Goal: Contribute content: Contribute content

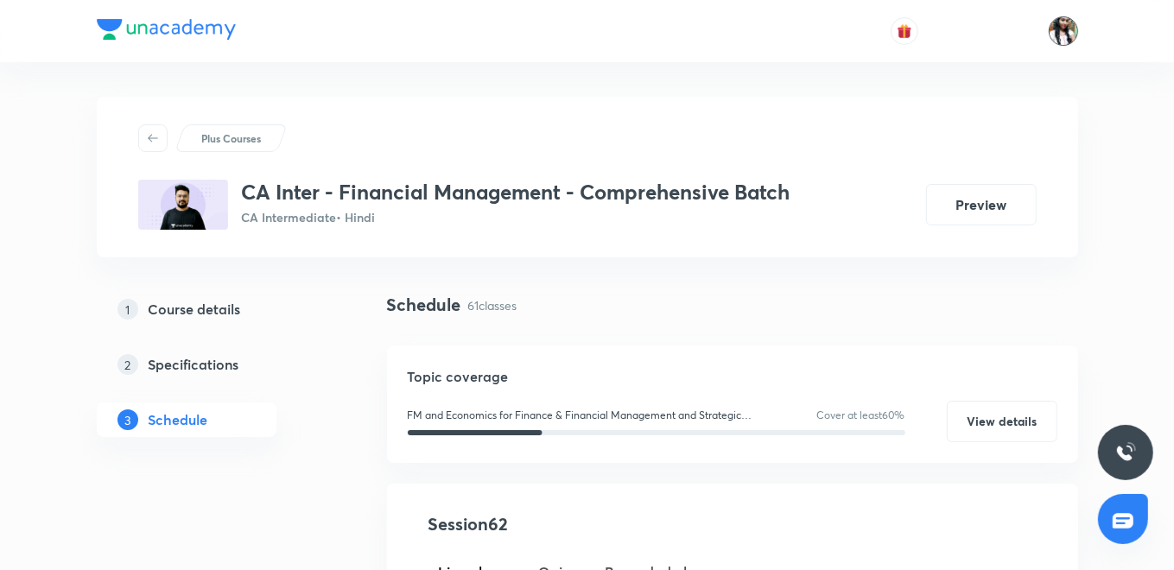
click at [1063, 35] on img at bounding box center [1063, 30] width 29 height 29
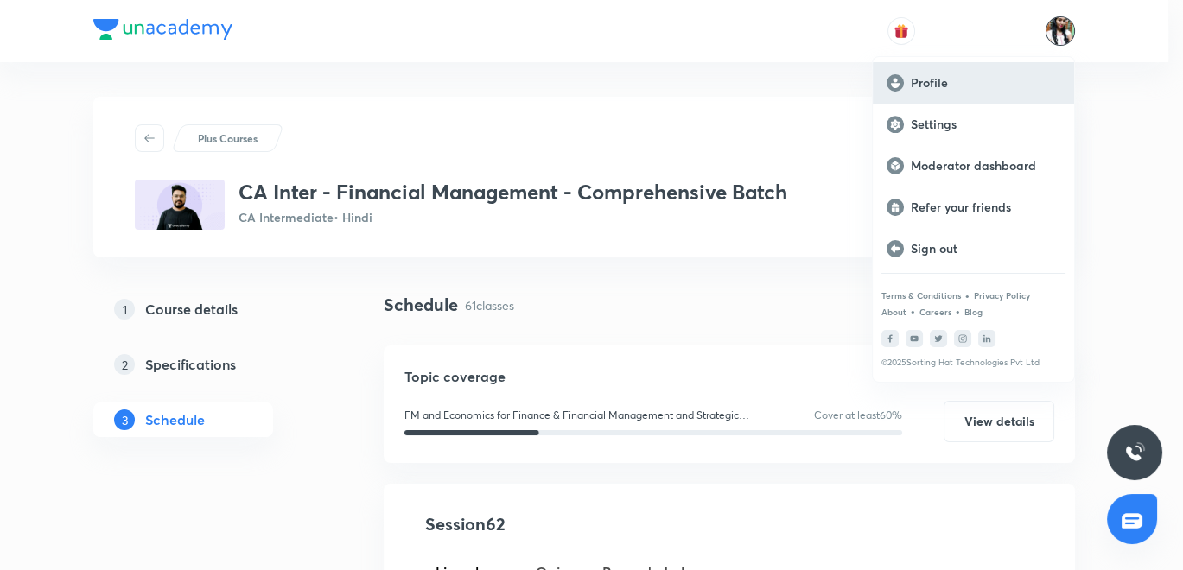
click at [948, 73] on div "Profile" at bounding box center [973, 82] width 201 height 41
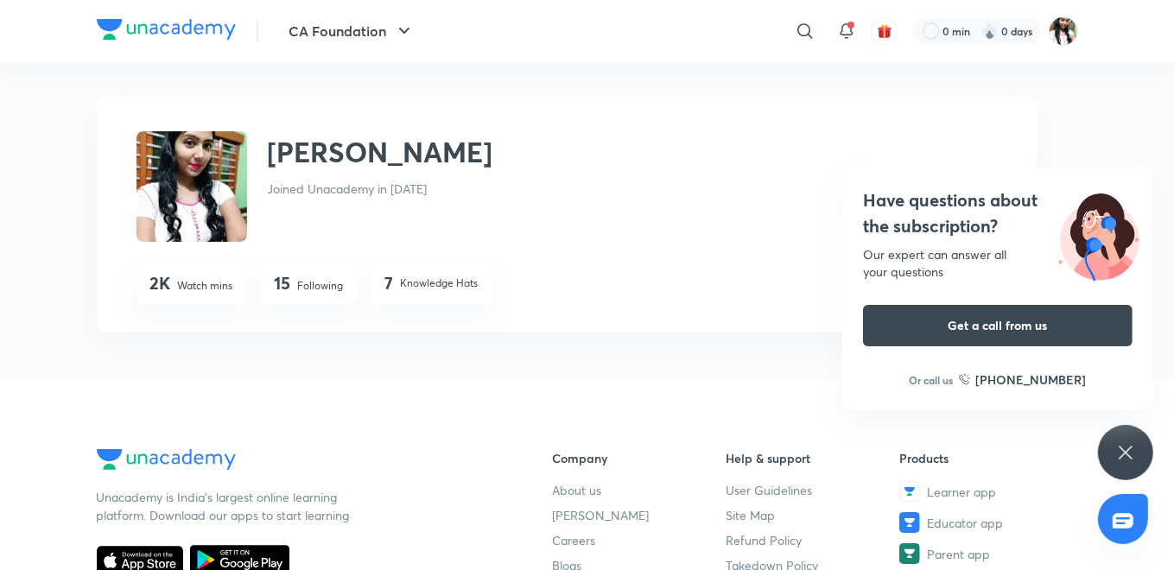
click at [1111, 444] on div "Have questions about the subscription? Our expert can answer all your questions…" at bounding box center [1125, 452] width 55 height 55
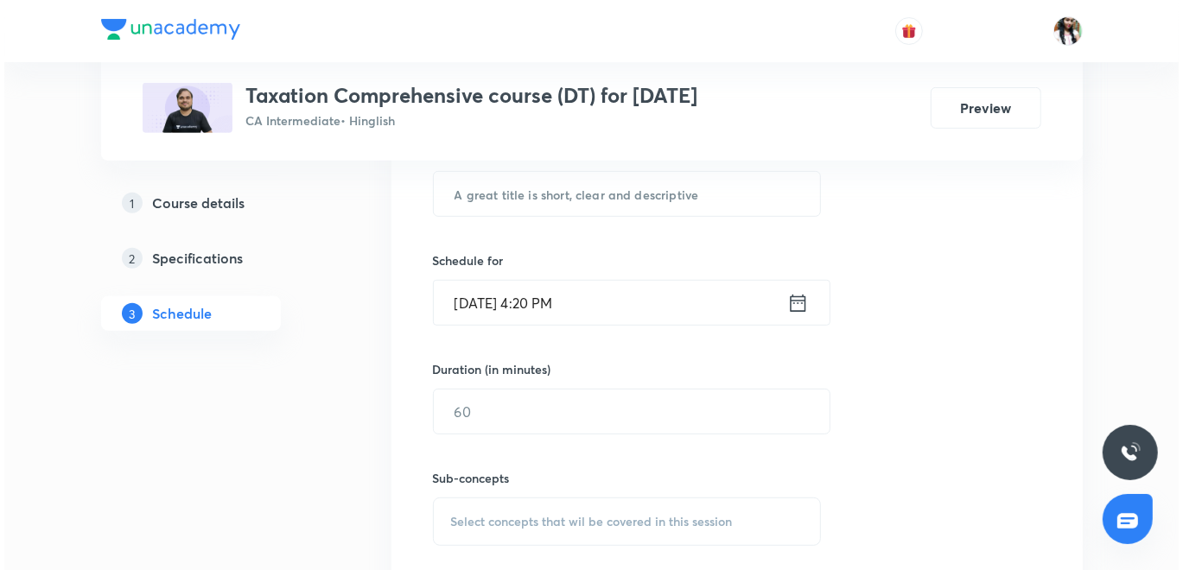
scroll to position [311, 0]
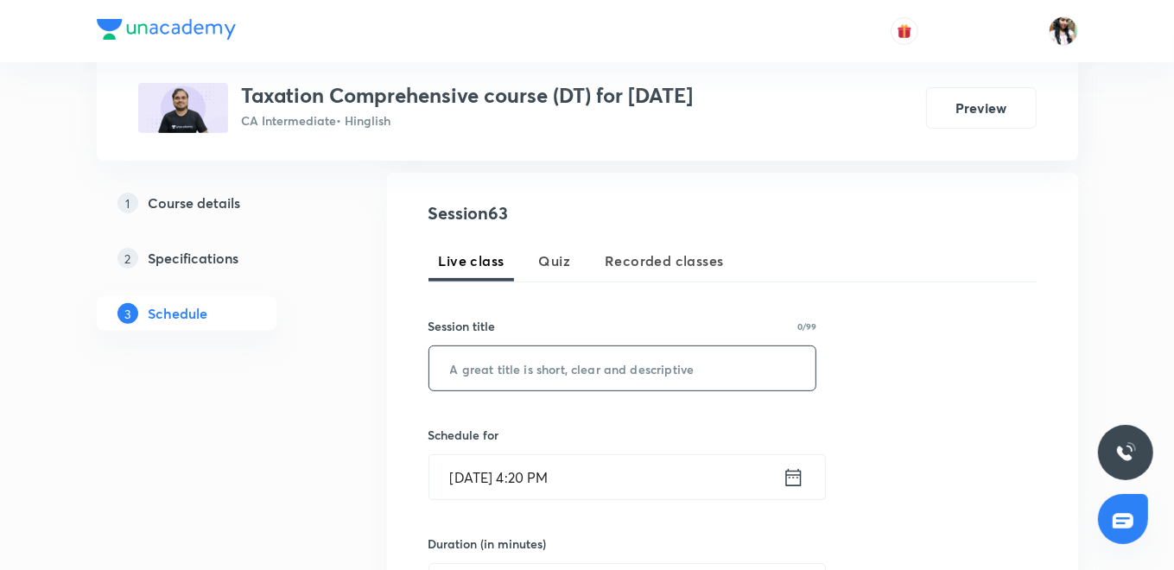
click at [516, 358] on input "text" at bounding box center [622, 368] width 387 height 44
paste input "Capital Gains - X"
type input "Capital Gains - X"
click at [795, 478] on icon at bounding box center [794, 478] width 22 height 24
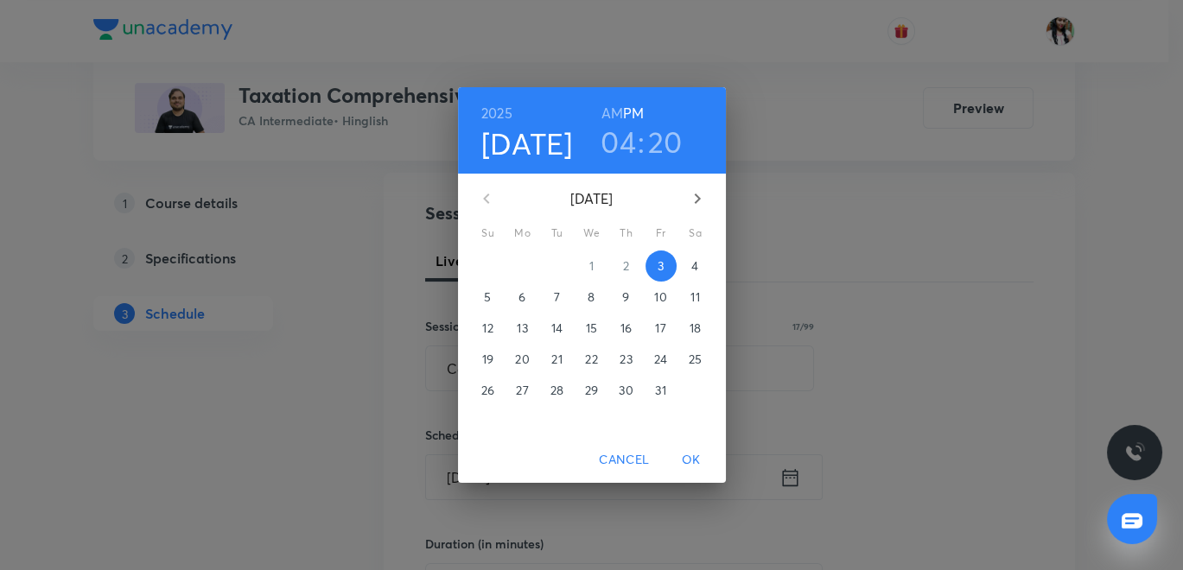
click at [620, 143] on h3 "04" at bounding box center [618, 142] width 35 height 36
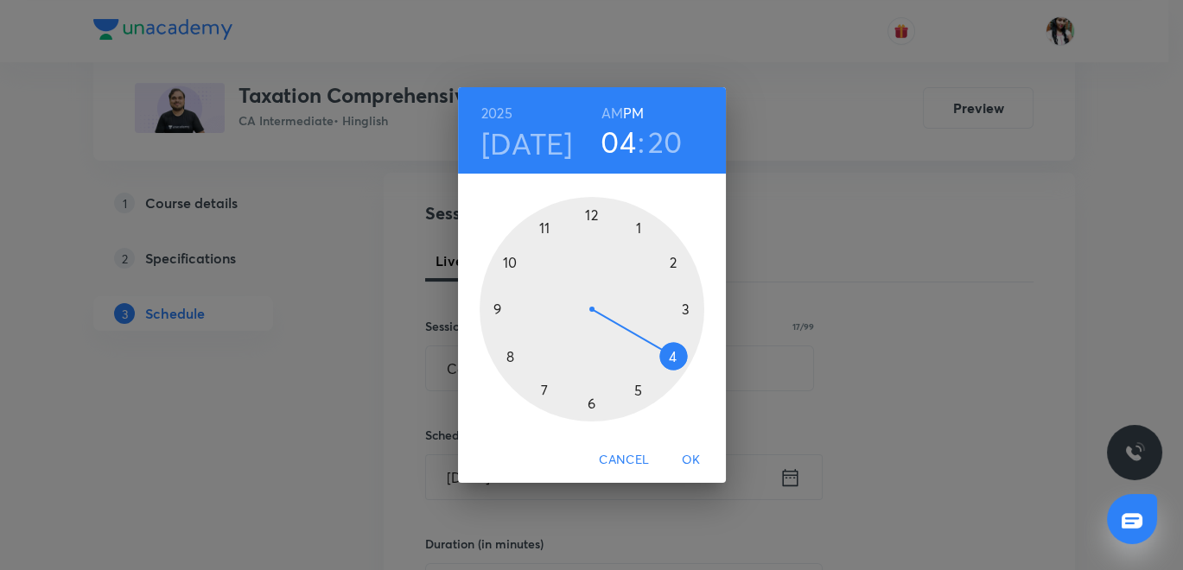
click at [506, 257] on div at bounding box center [592, 309] width 225 height 225
drag, startPoint x: 591, startPoint y: 219, endPoint x: 608, endPoint y: 324, distance: 106.0
click at [591, 220] on div at bounding box center [592, 309] width 225 height 225
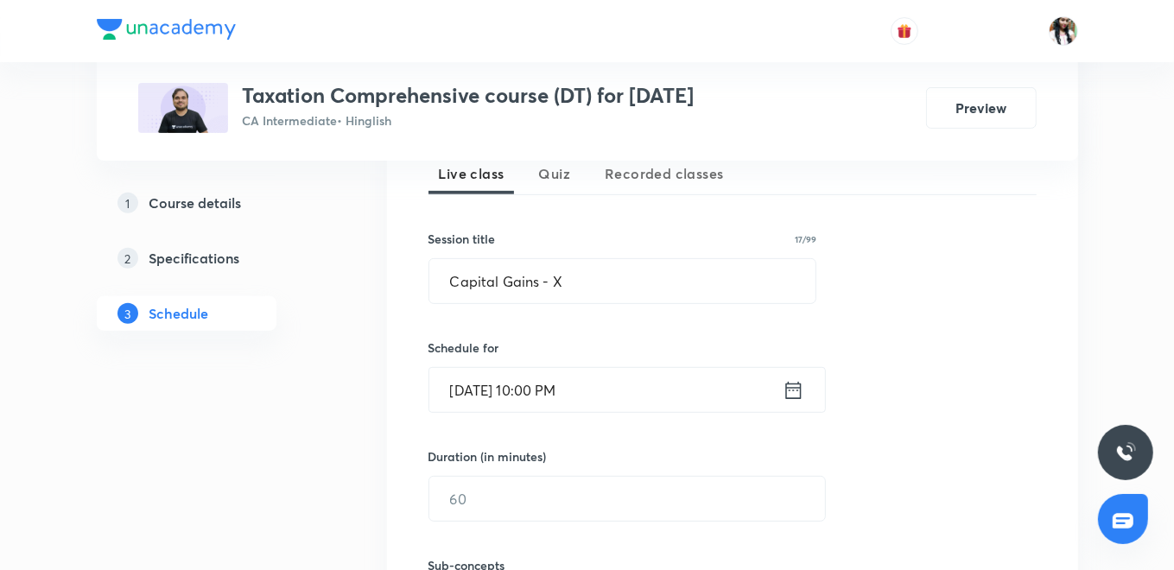
scroll to position [503, 0]
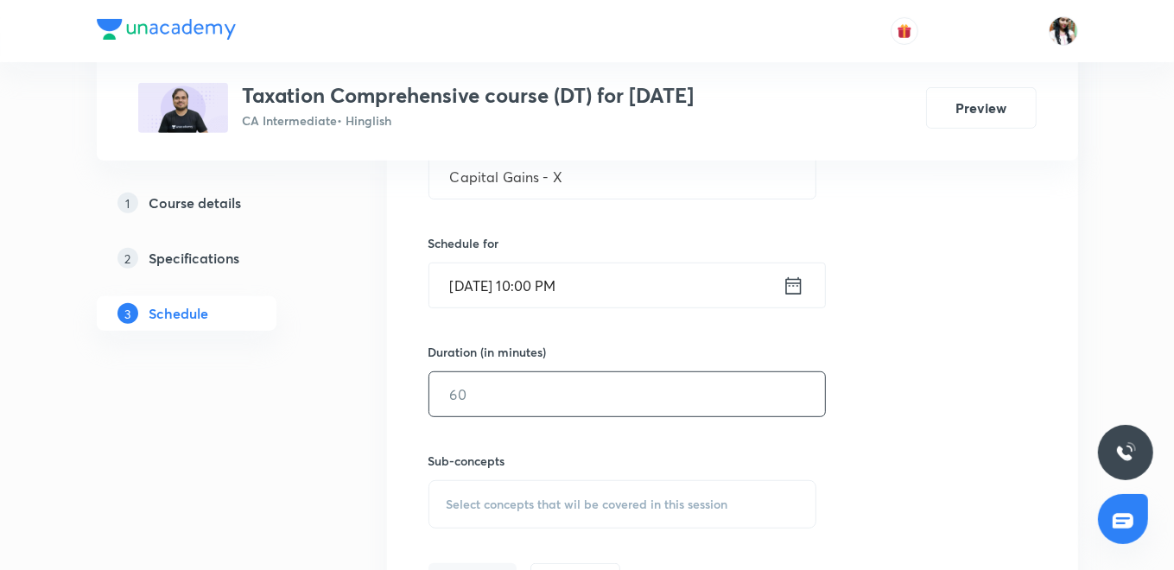
click at [523, 382] on input "text" at bounding box center [627, 394] width 396 height 44
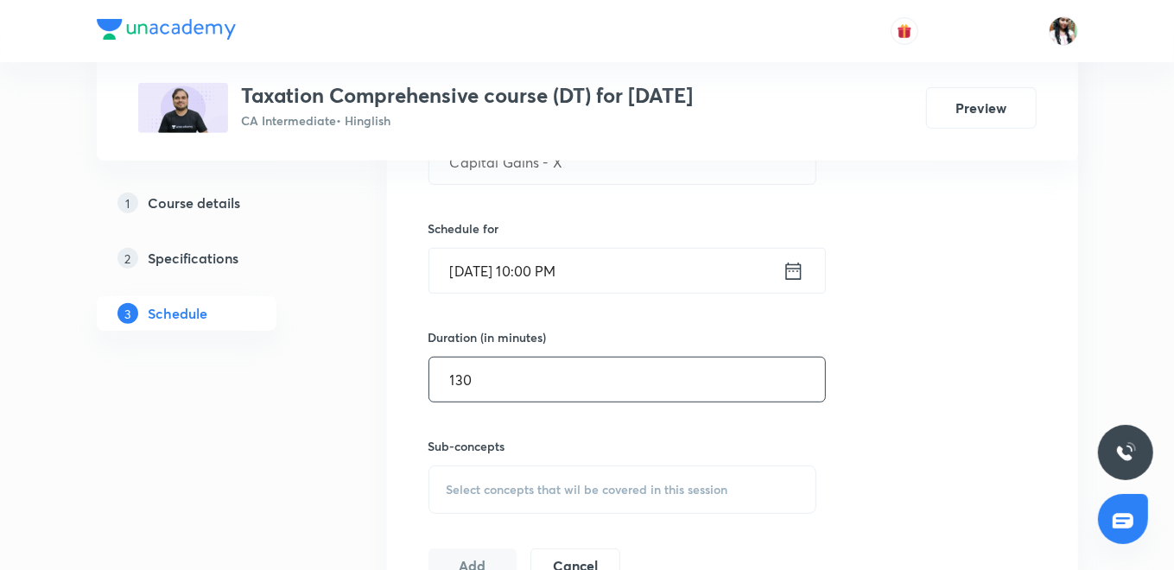
scroll to position [599, 0]
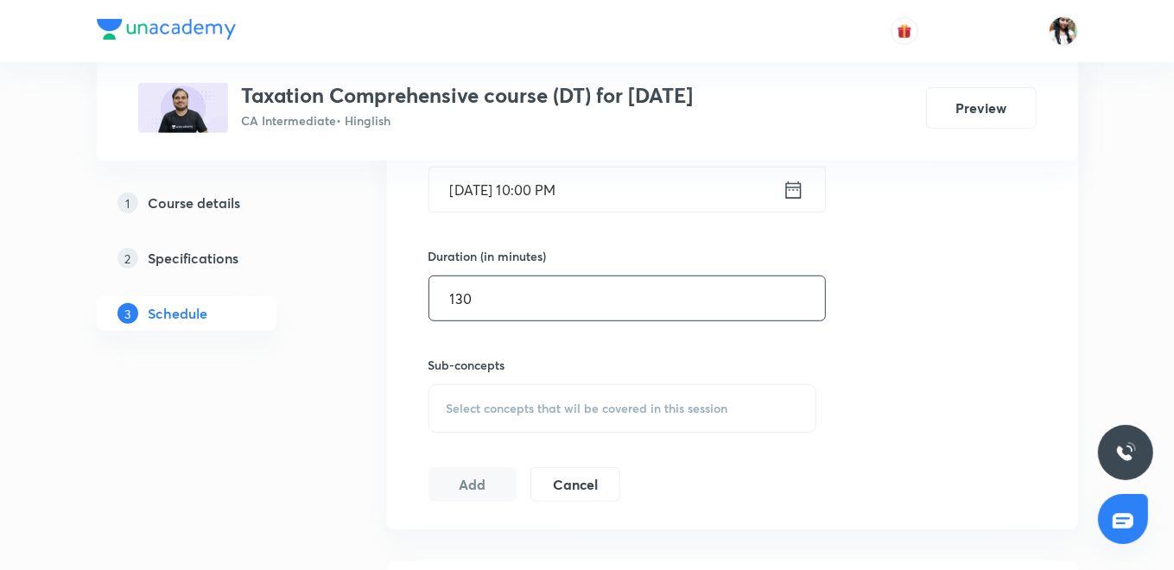
type input "130"
click at [547, 397] on div "Select concepts that wil be covered in this session" at bounding box center [623, 409] width 389 height 48
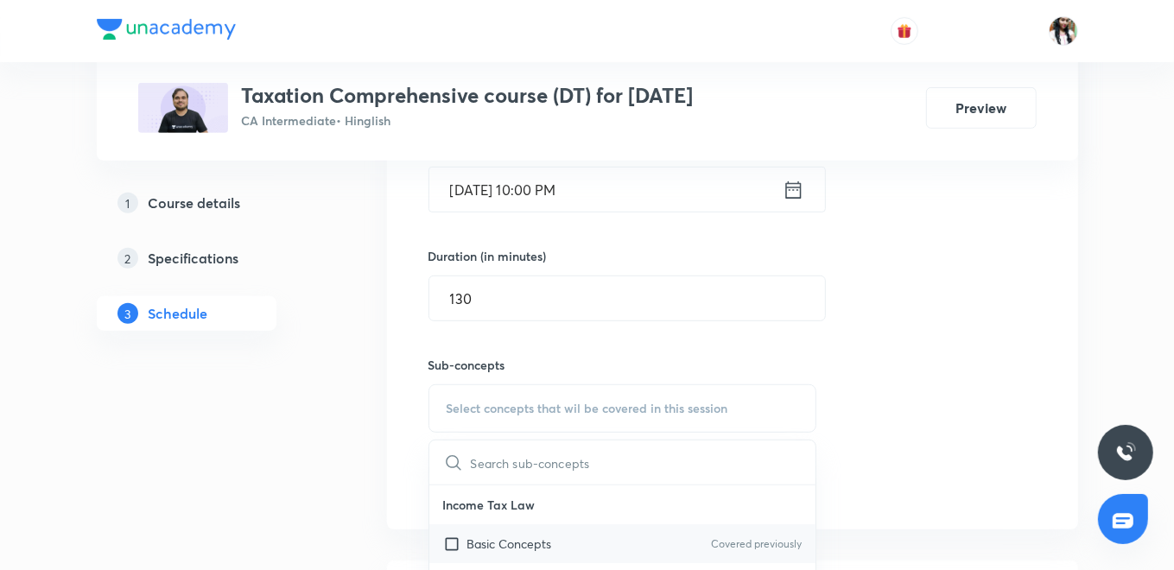
click at [508, 539] on p "Basic Concepts" at bounding box center [509, 544] width 85 height 18
checkbox input "true"
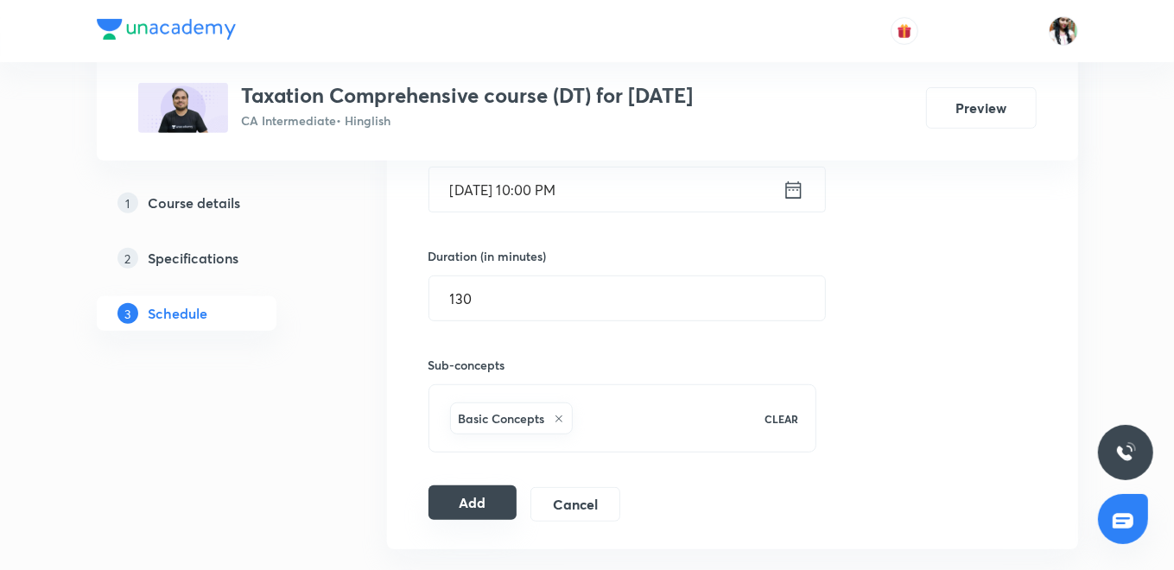
click at [467, 502] on button "Add" at bounding box center [473, 503] width 89 height 35
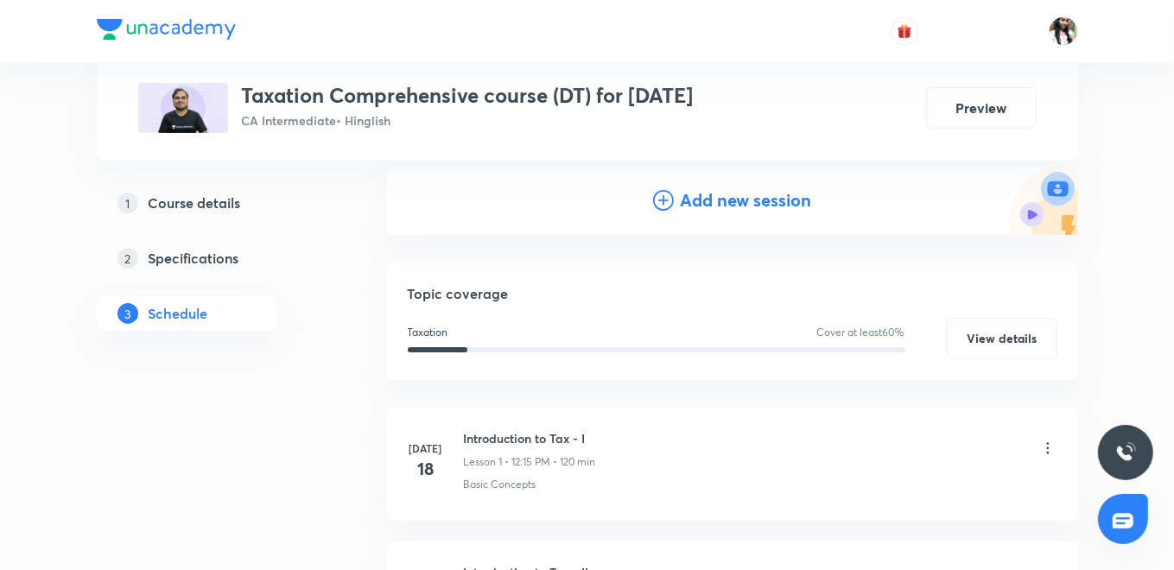
scroll to position [0, 0]
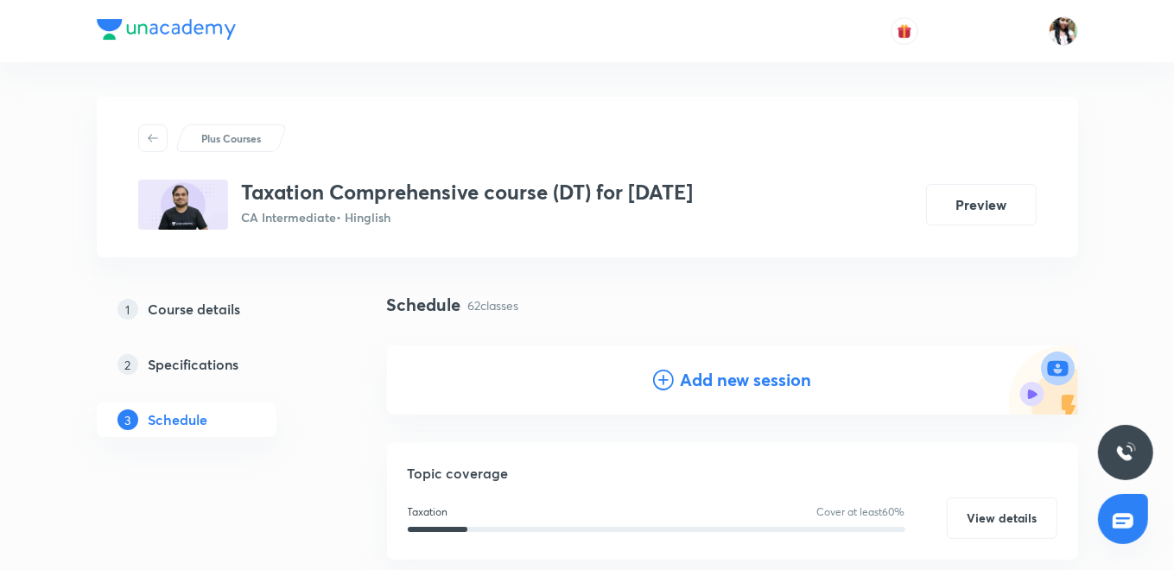
click at [687, 377] on h4 "Add new session" at bounding box center [746, 380] width 131 height 26
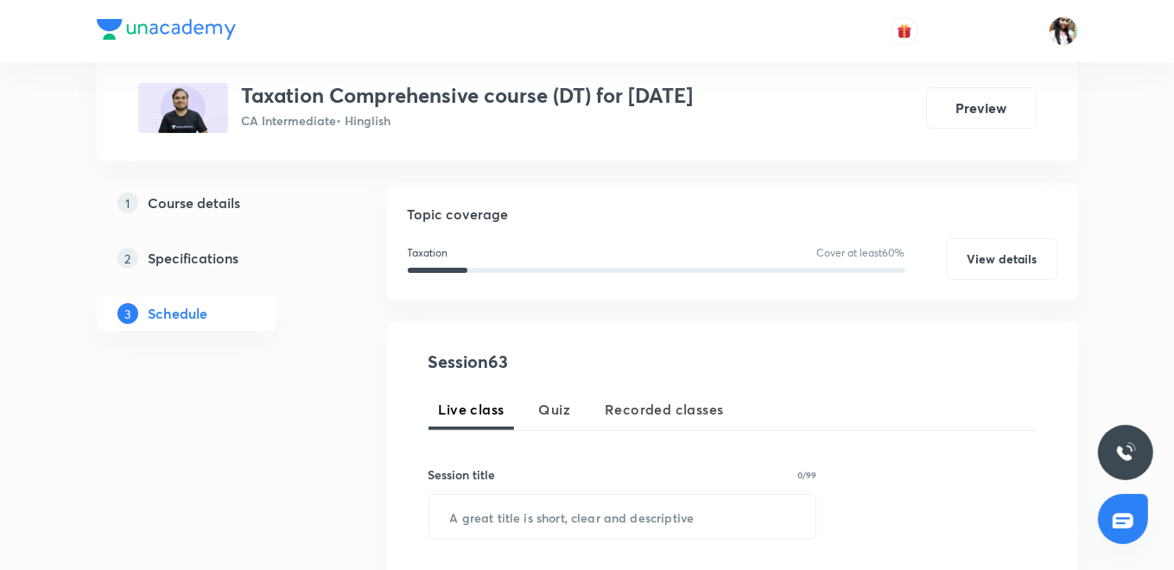
scroll to position [288, 0]
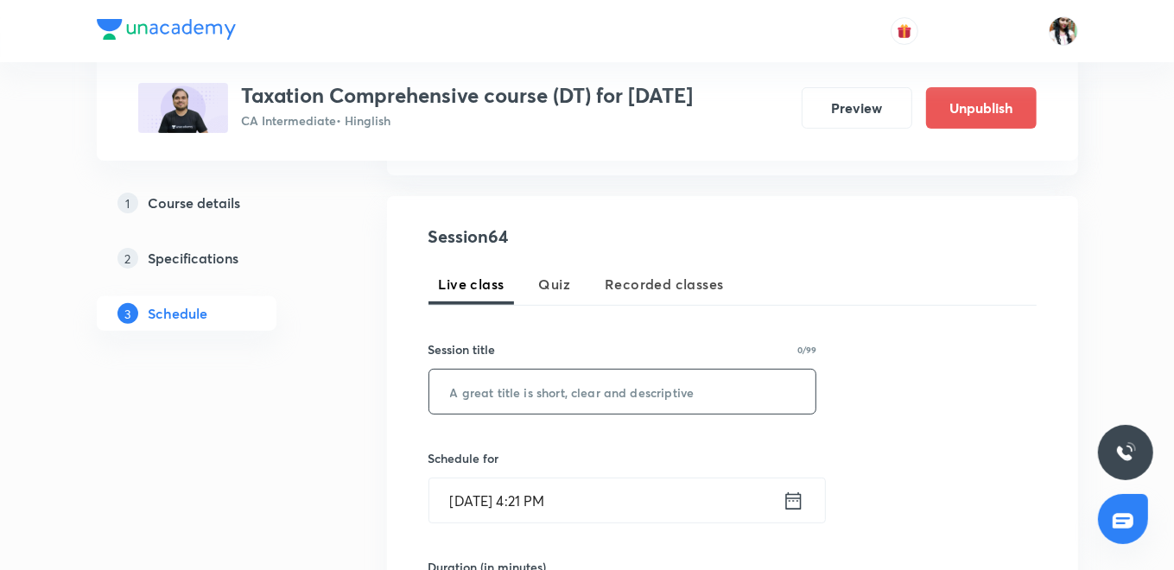
paste input "Other Sources - I"
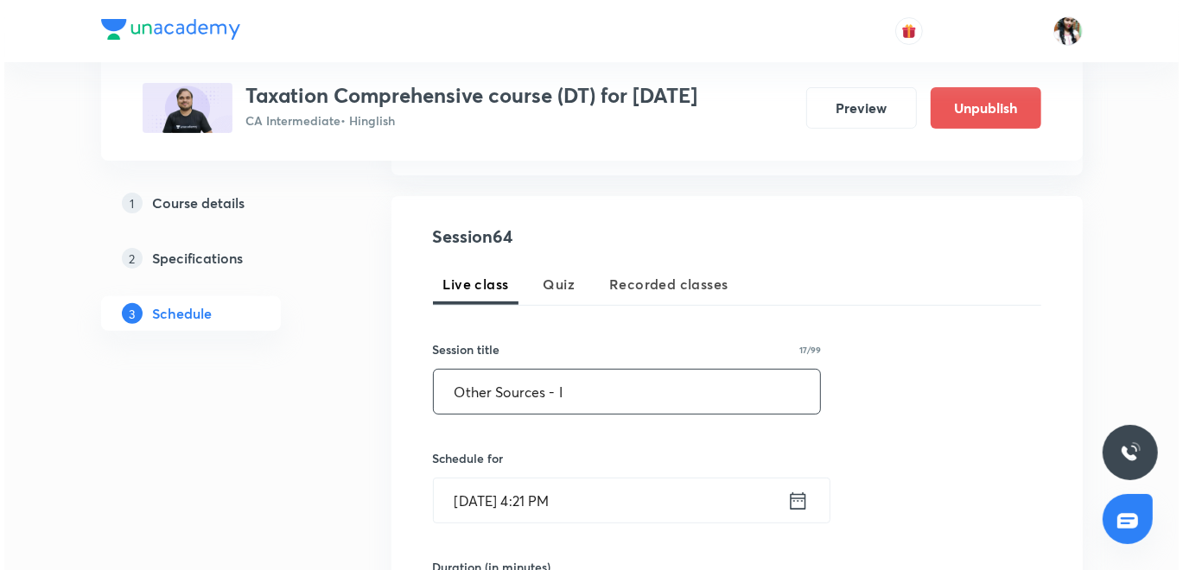
scroll to position [384, 0]
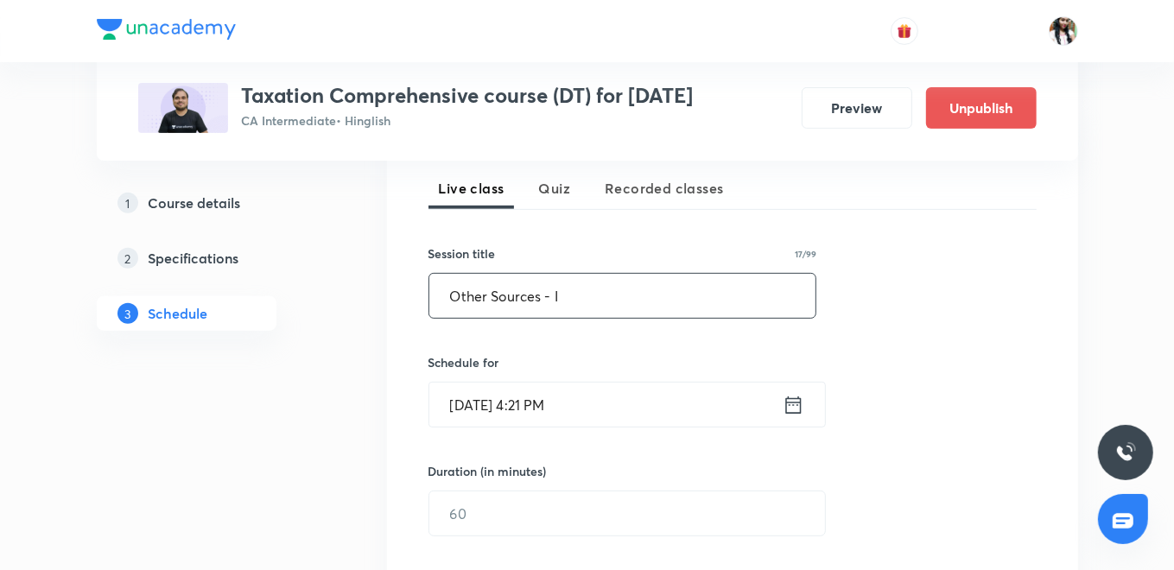
type input "Other Sources - I"
click at [797, 411] on icon at bounding box center [793, 404] width 16 height 17
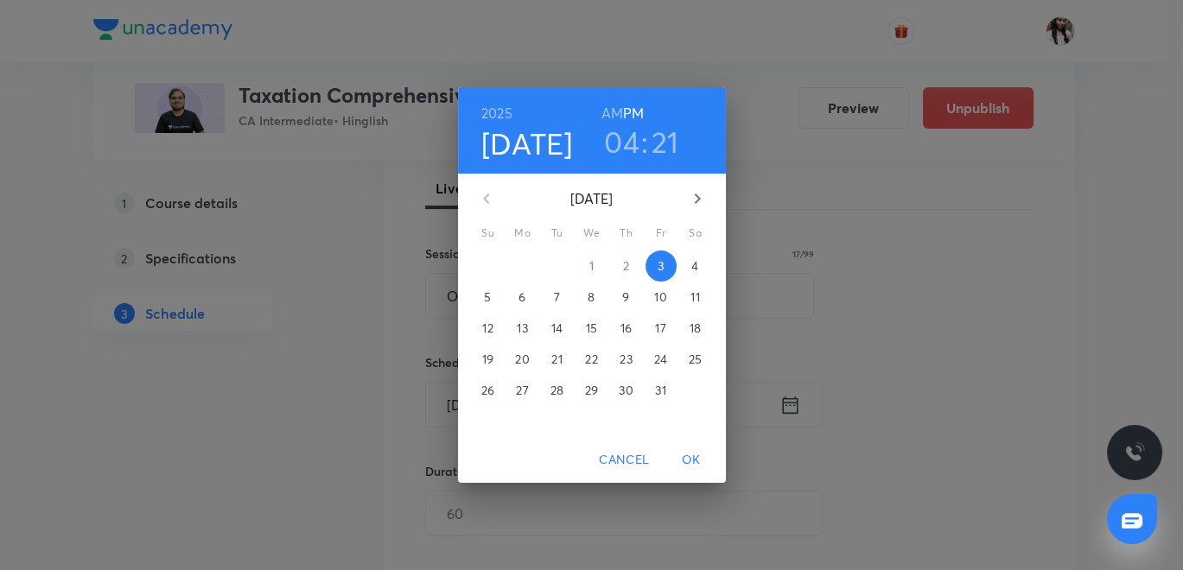
click at [702, 269] on span "4" at bounding box center [695, 265] width 31 height 17
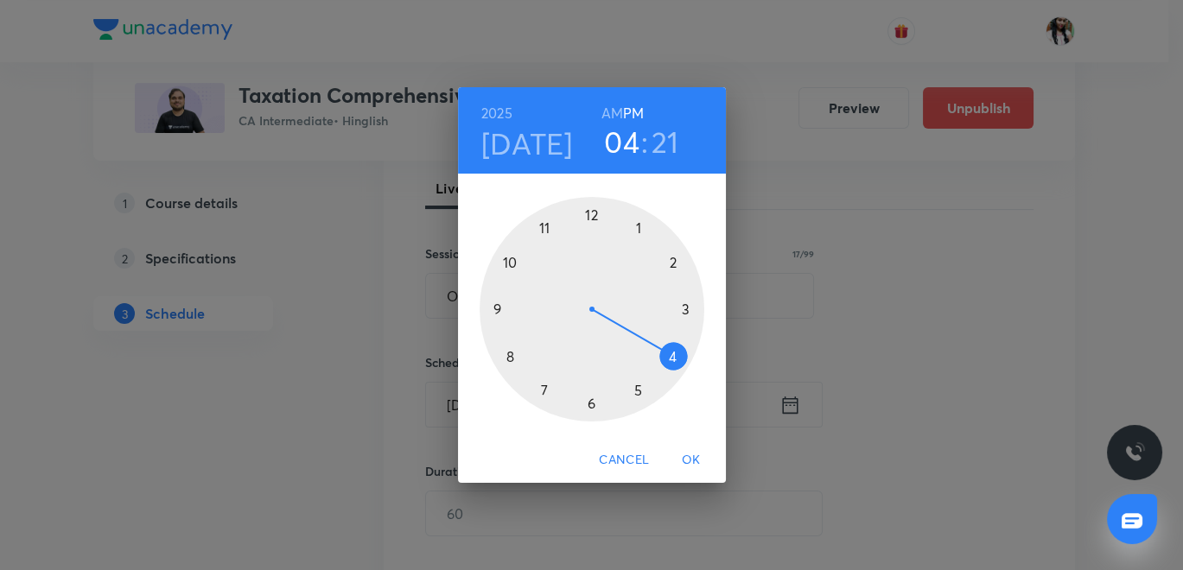
click at [588, 217] on div at bounding box center [592, 309] width 225 height 225
click at [685, 309] on div at bounding box center [592, 309] width 225 height 225
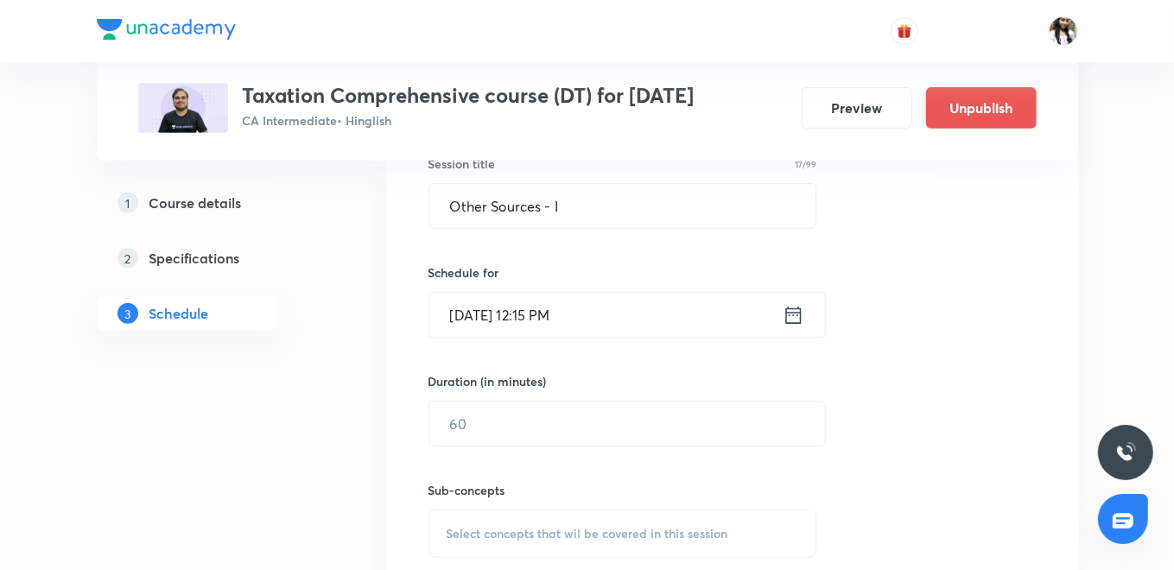
scroll to position [575, 0]
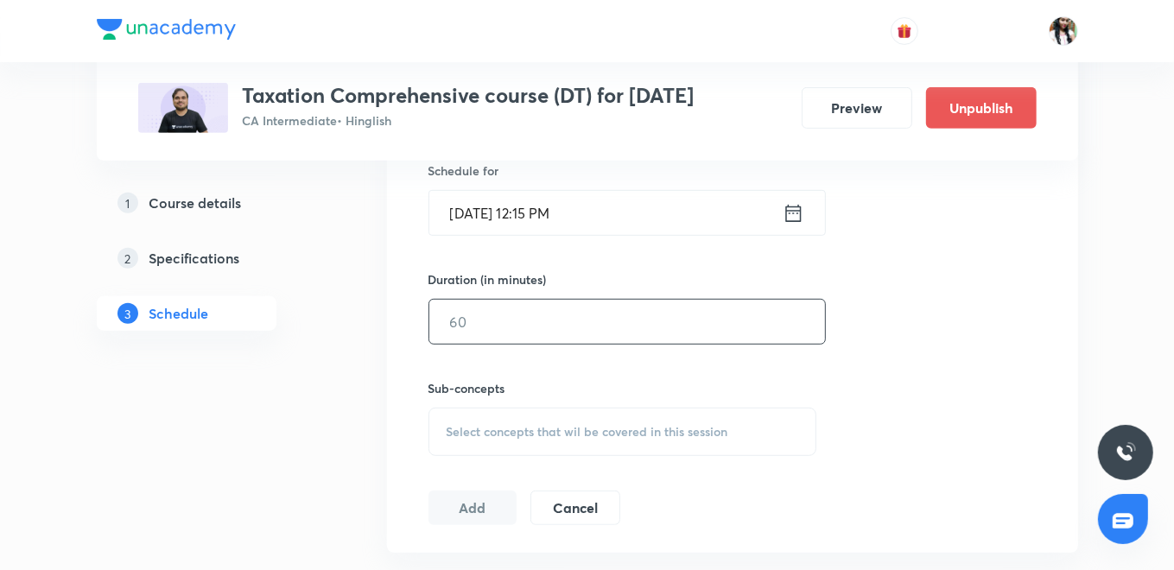
click at [580, 313] on input "text" at bounding box center [627, 322] width 396 height 44
type input "130"
drag, startPoint x: 575, startPoint y: 419, endPoint x: 591, endPoint y: 369, distance: 52.7
click at [575, 417] on div "Select concepts that wil be covered in this session" at bounding box center [623, 432] width 389 height 48
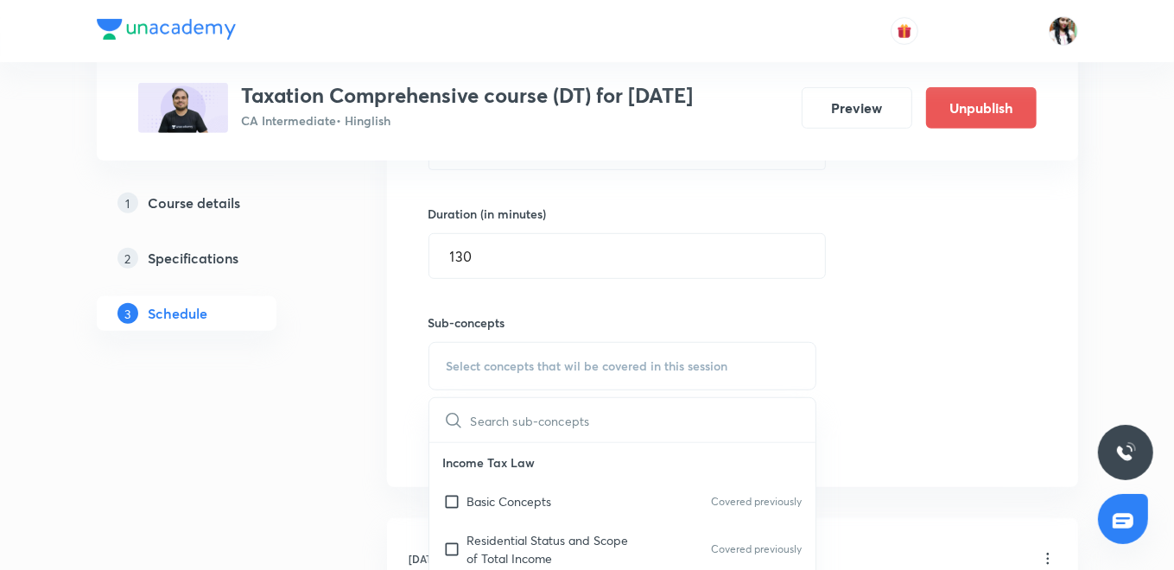
scroll to position [671, 0]
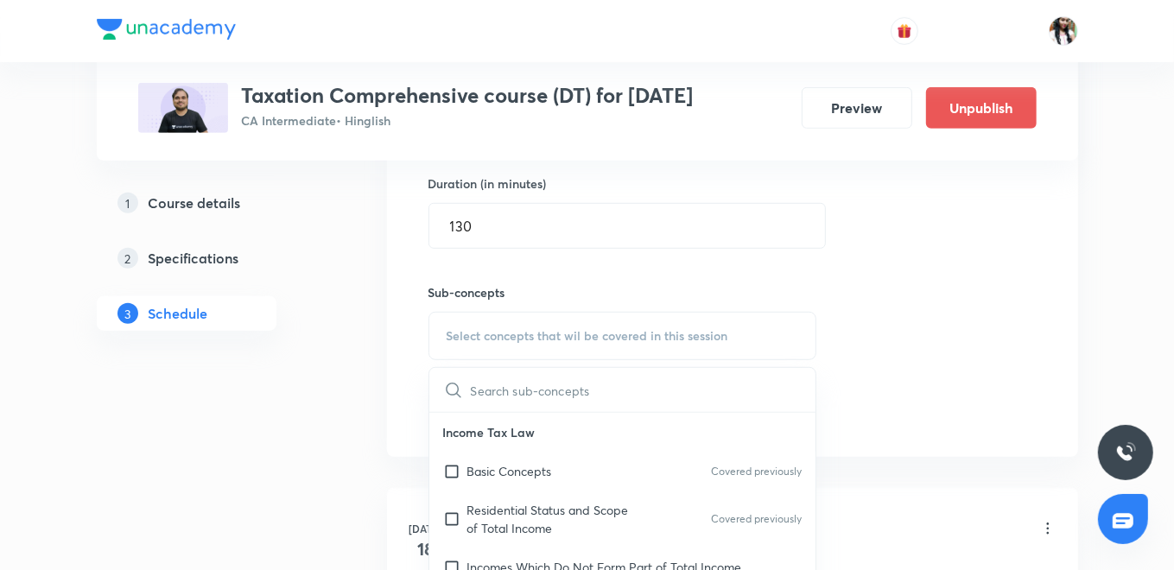
drag, startPoint x: 508, startPoint y: 467, endPoint x: 448, endPoint y: 426, distance: 72.6
click at [508, 467] on p "Basic Concepts" at bounding box center [509, 471] width 85 height 18
checkbox input "true"
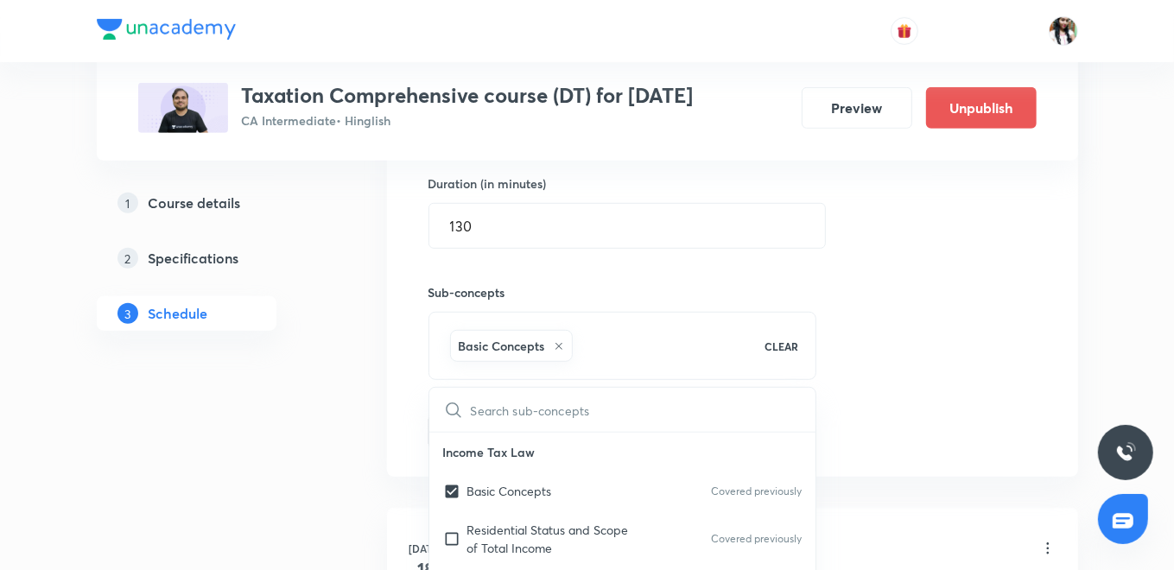
click at [400, 397] on div "Session 64 Live class Quiz Recorded classes Session title 17/99 Other Sources -…" at bounding box center [732, 145] width 691 height 664
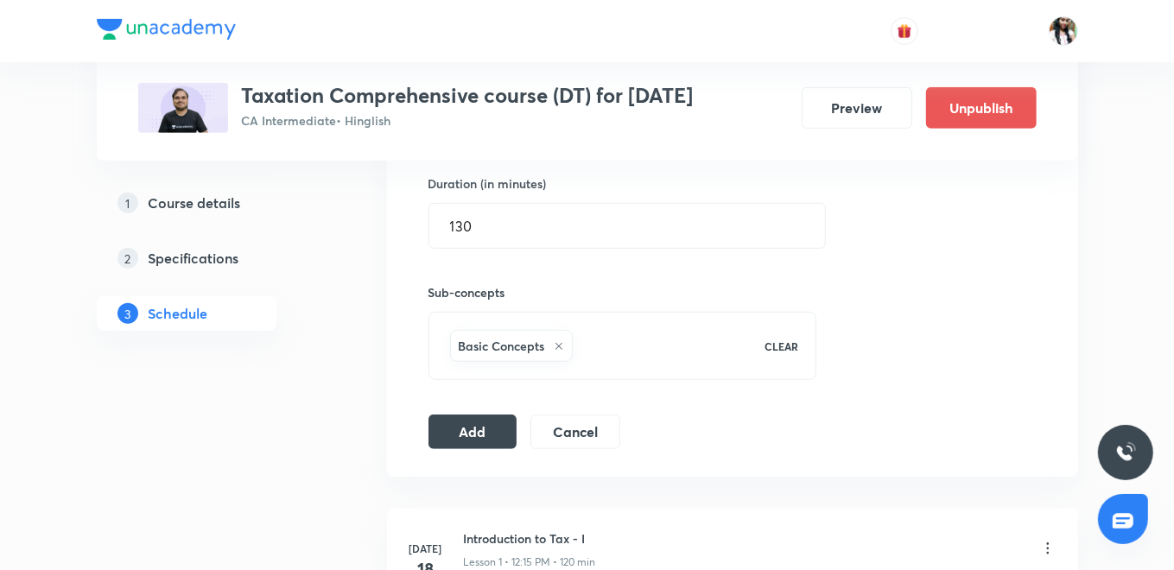
click at [464, 410] on div "Session 64 Live class Quiz Recorded classes Session title 17/99 Other Sources -…" at bounding box center [733, 144] width 608 height 609
click at [464, 423] on button "Add" at bounding box center [473, 430] width 89 height 35
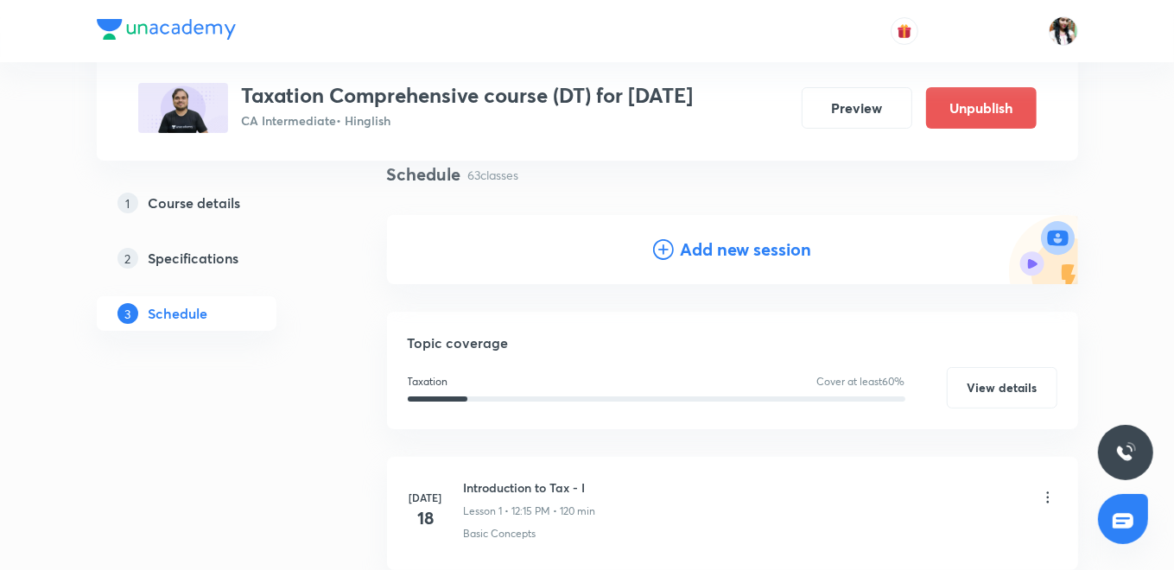
scroll to position [0, 0]
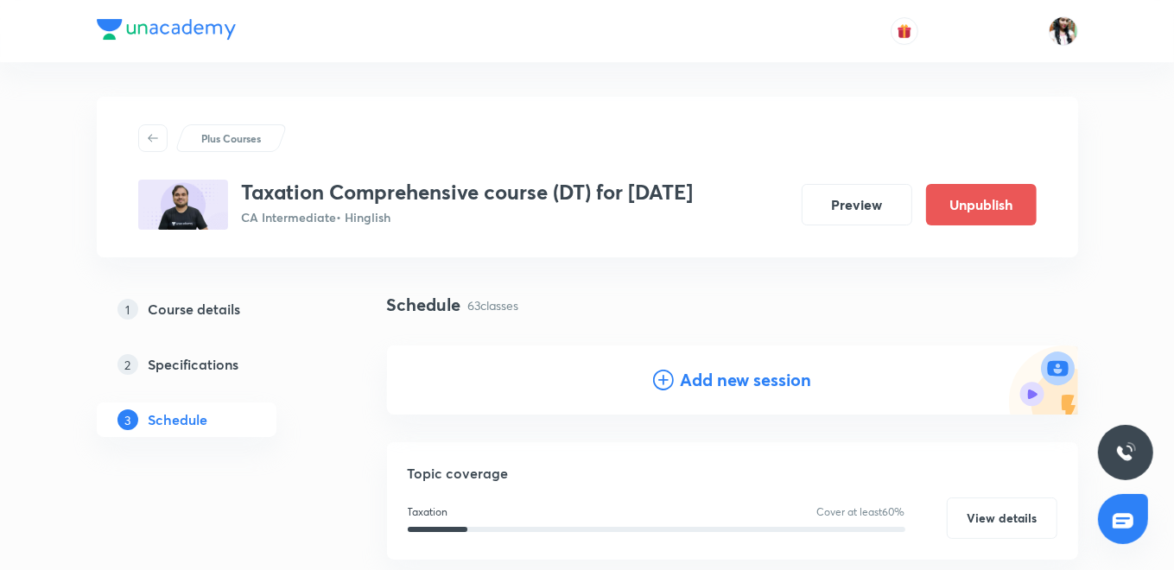
drag, startPoint x: 706, startPoint y: 380, endPoint x: 653, endPoint y: 343, distance: 64.5
click at [706, 380] on h4 "Add new session" at bounding box center [746, 380] width 131 height 26
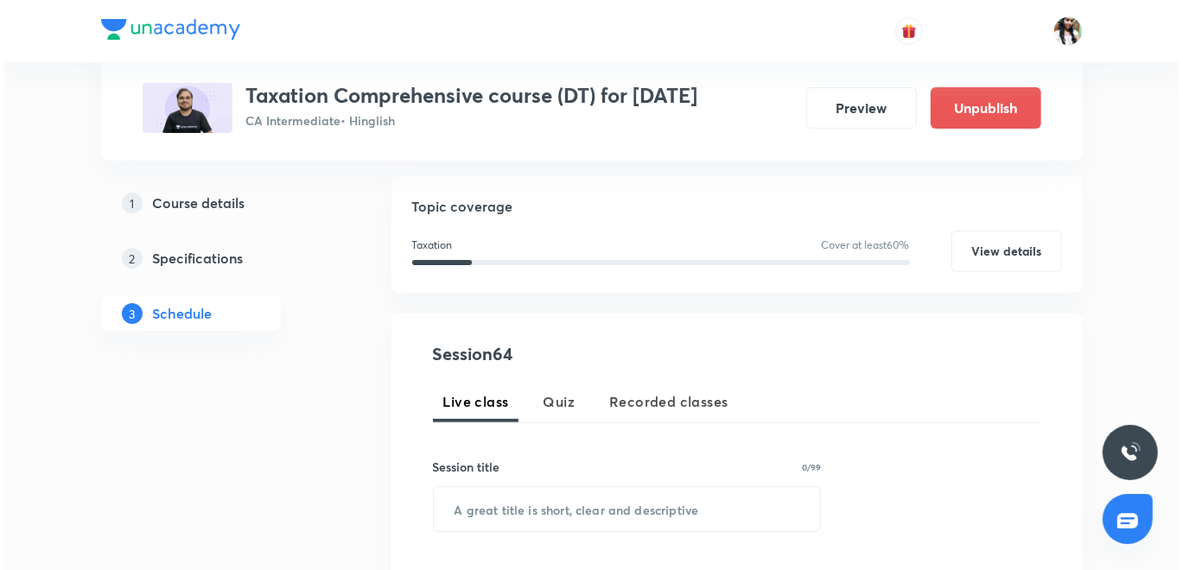
scroll to position [384, 0]
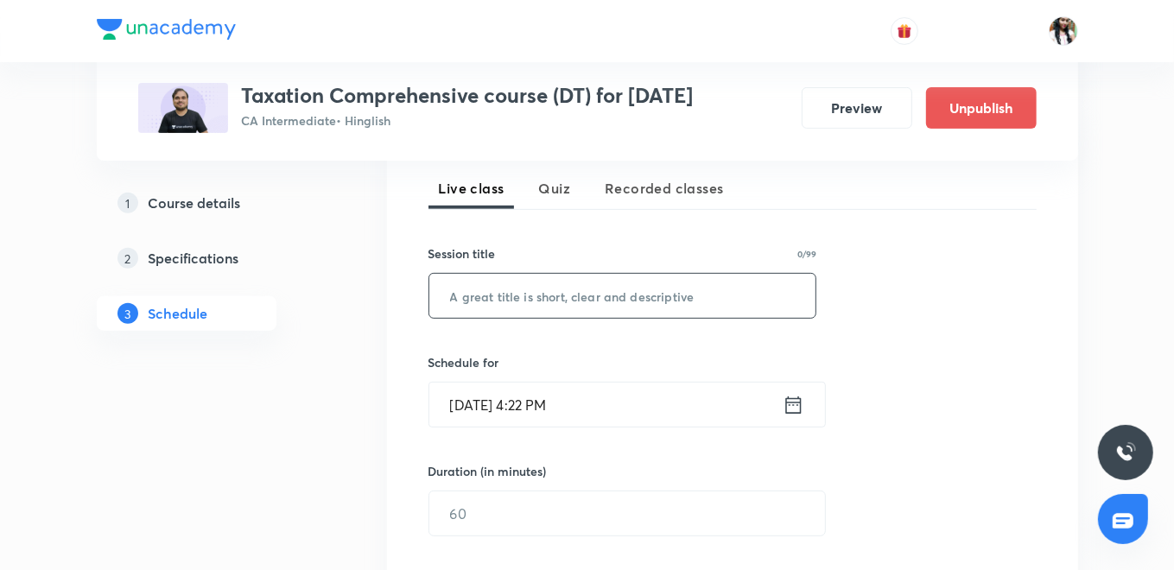
paste input "Other Sources - II"
type input "Other Sources - II"
click at [797, 408] on icon at bounding box center [794, 405] width 22 height 24
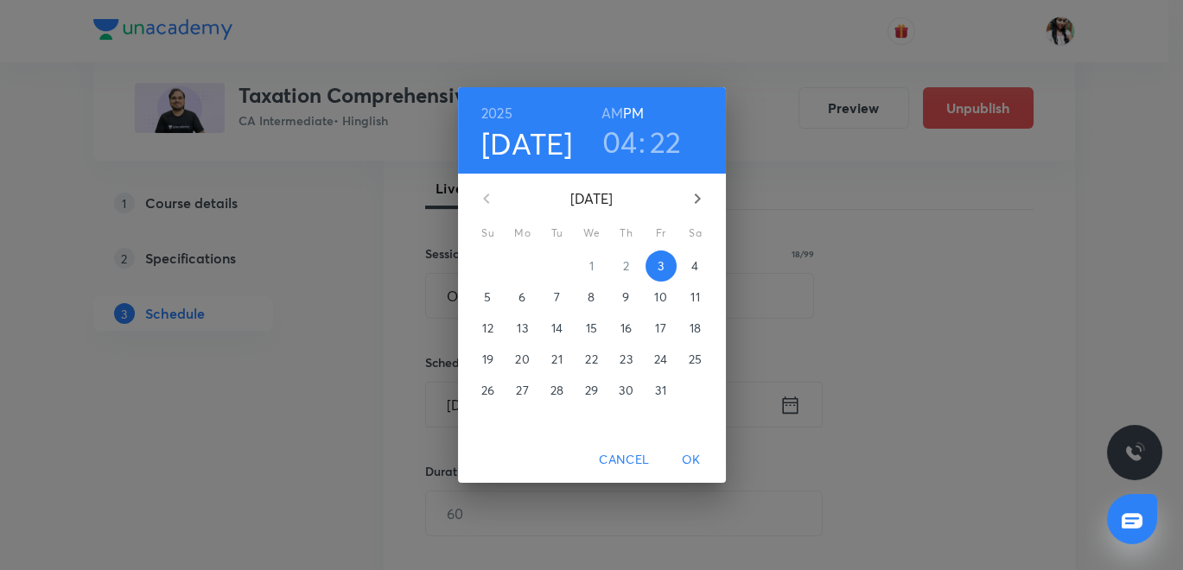
click at [628, 298] on p "9" at bounding box center [625, 297] width 7 height 17
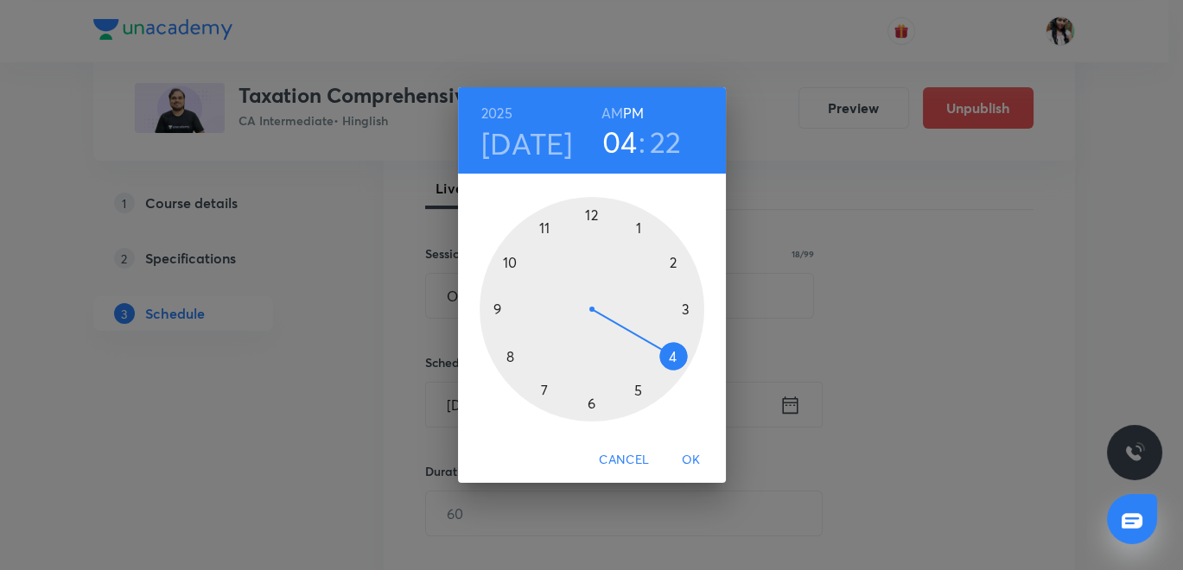
click at [592, 212] on div at bounding box center [592, 309] width 225 height 225
click at [692, 312] on div at bounding box center [592, 309] width 225 height 225
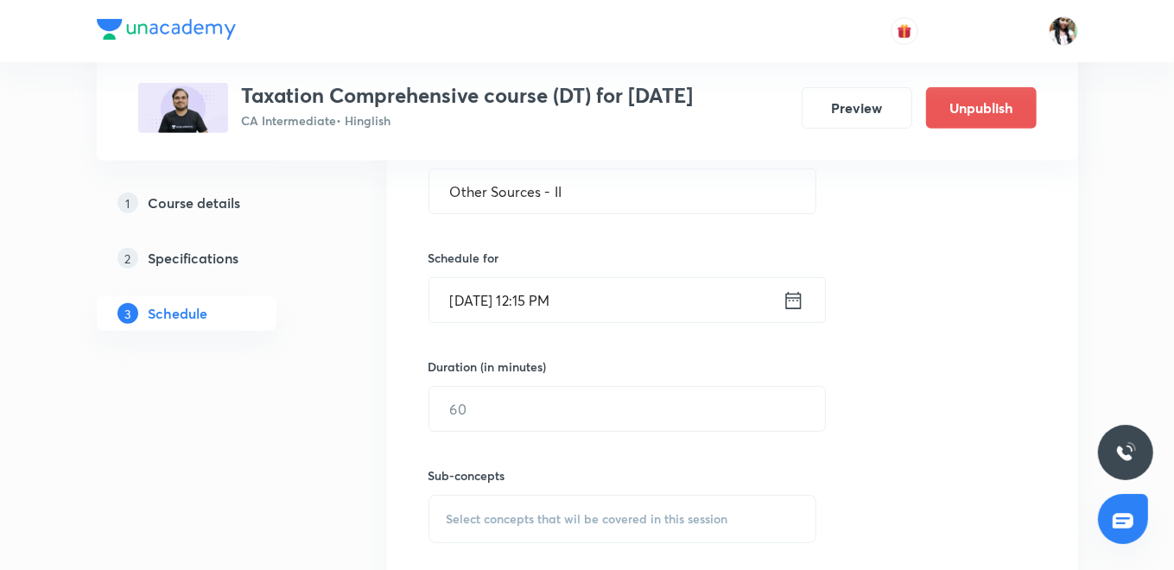
scroll to position [575, 0]
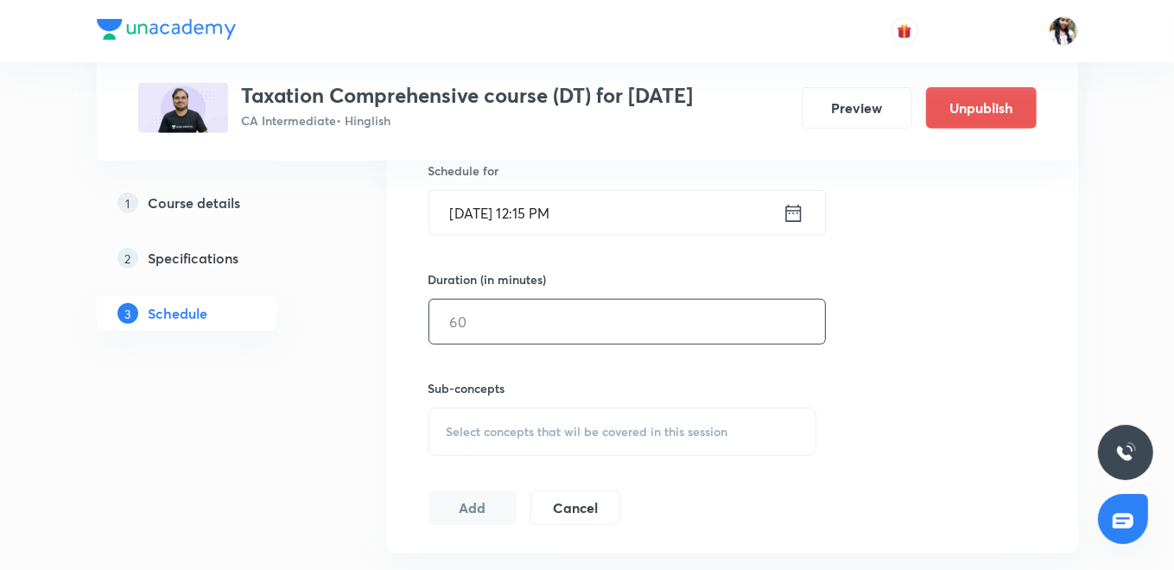
drag, startPoint x: 543, startPoint y: 347, endPoint x: 538, endPoint y: 333, distance: 15.3
click at [543, 347] on div "Sub-concepts Select concepts that wil be covered in this session" at bounding box center [623, 400] width 389 height 111
click at [538, 333] on input "text" at bounding box center [627, 322] width 396 height 44
type input "130"
drag, startPoint x: 562, startPoint y: 423, endPoint x: 568, endPoint y: 338, distance: 85.8
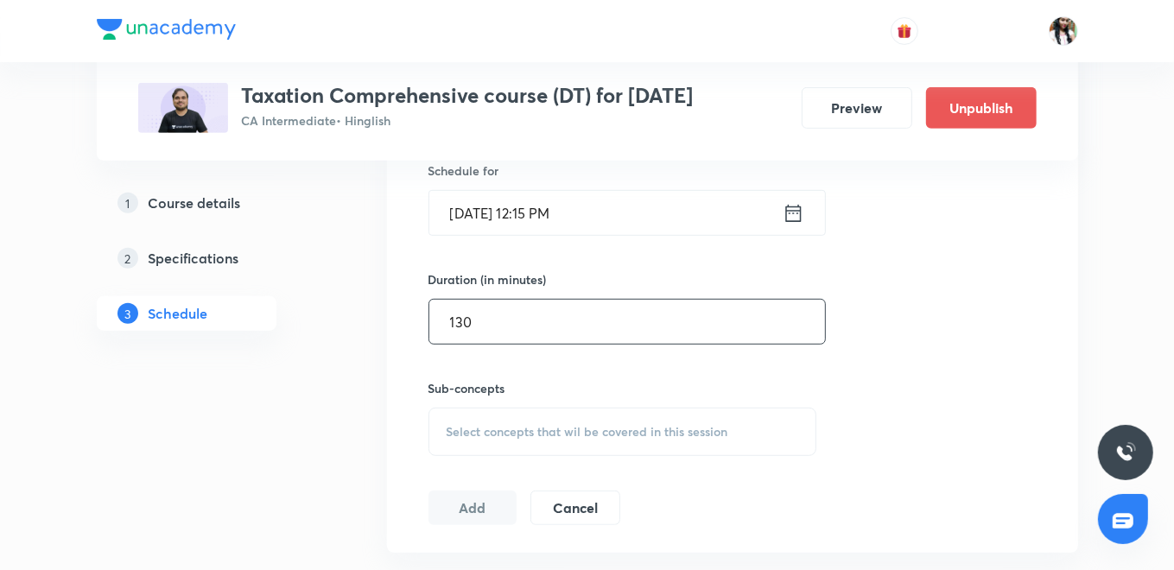
click at [562, 425] on span "Select concepts that wil be covered in this session" at bounding box center [588, 432] width 282 height 14
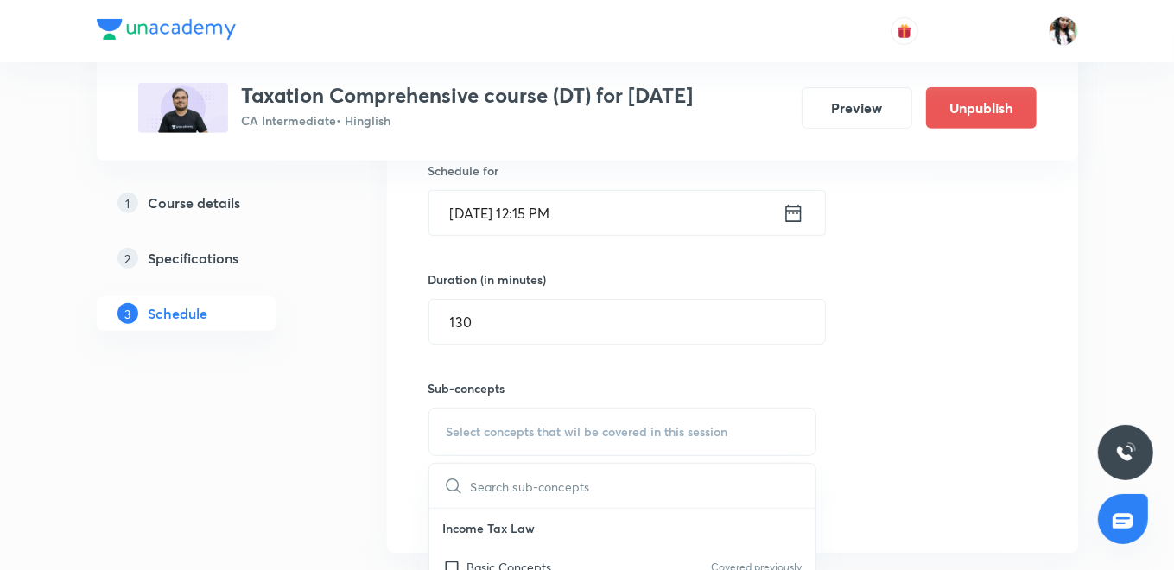
scroll to position [767, 0]
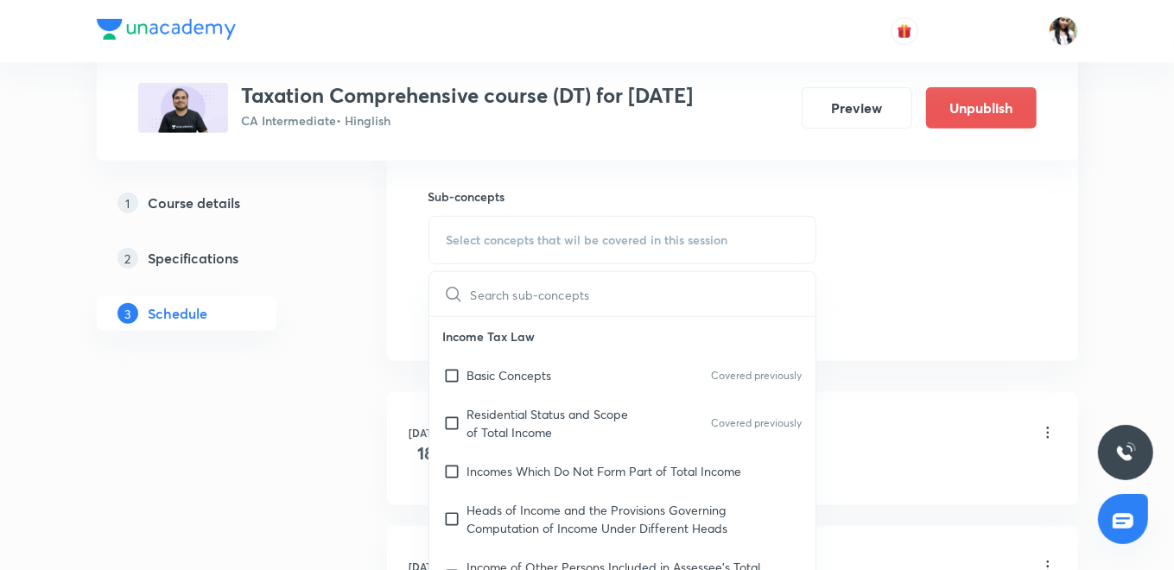
click at [517, 378] on p "Basic Concepts" at bounding box center [509, 375] width 85 height 18
checkbox input "true"
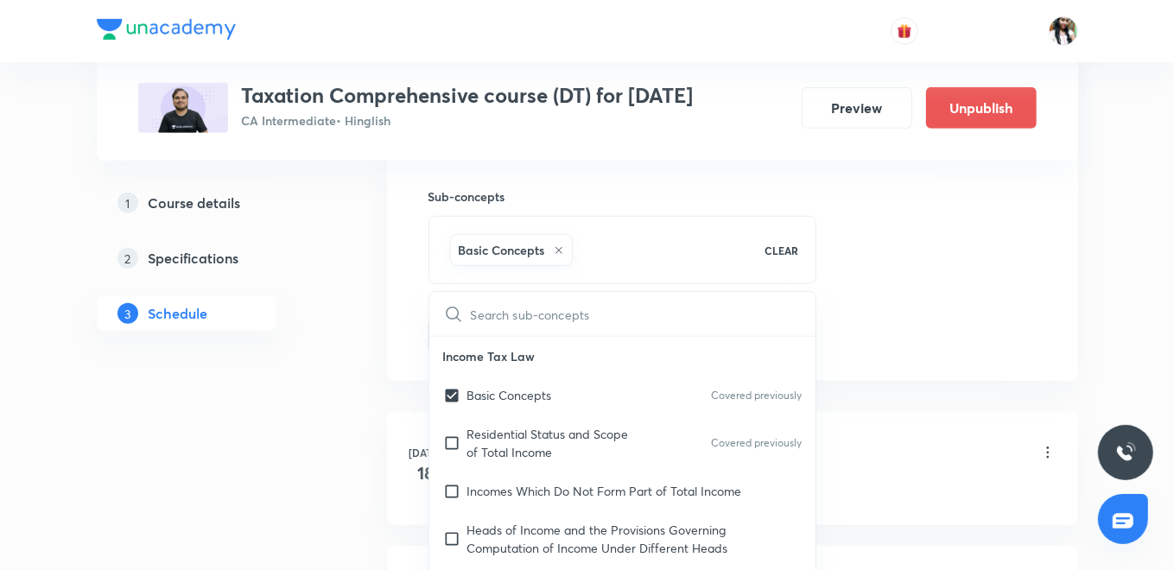
click at [406, 296] on div "Session 65 Live class Quiz Recorded classes Session title 18/99 Other Sources -…" at bounding box center [732, 49] width 691 height 664
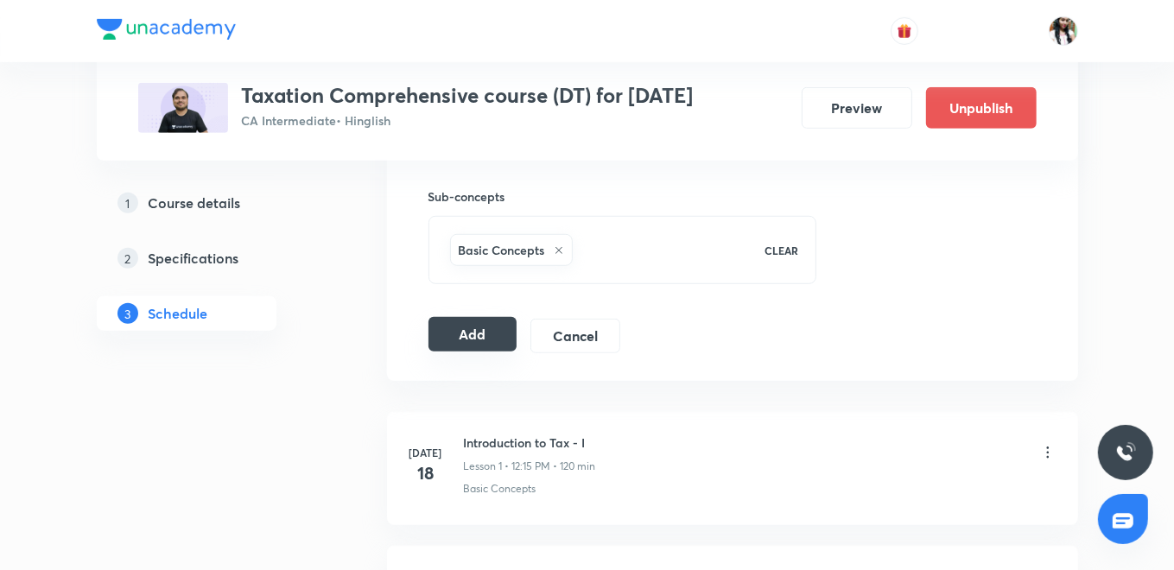
click at [467, 322] on button "Add" at bounding box center [473, 334] width 89 height 35
